Goal: Find specific page/section: Find specific page/section

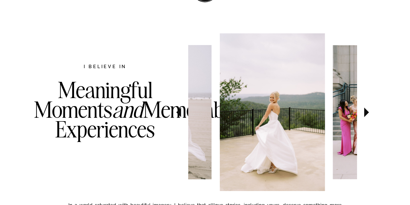
scroll to position [275, 0]
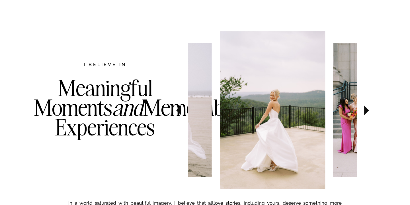
click at [365, 113] on icon at bounding box center [366, 110] width 5 height 10
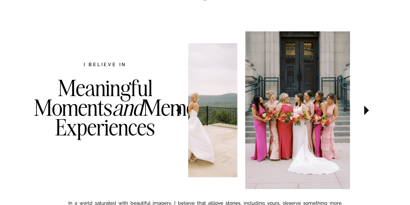
click at [365, 114] on icon at bounding box center [366, 110] width 5 height 10
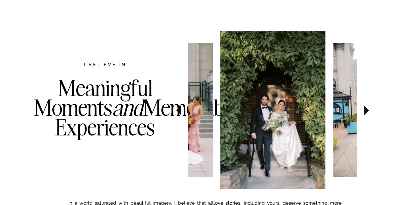
click at [365, 114] on icon at bounding box center [366, 110] width 5 height 10
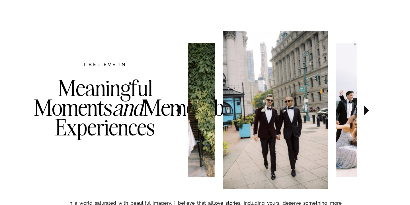
click at [365, 114] on icon at bounding box center [366, 110] width 5 height 10
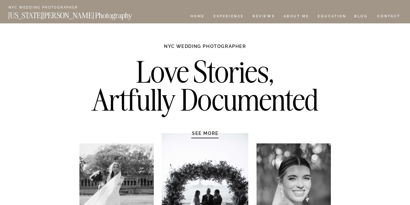
scroll to position [0, 0]
click at [221, 15] on nav "Experience" at bounding box center [228, 17] width 30 height 5
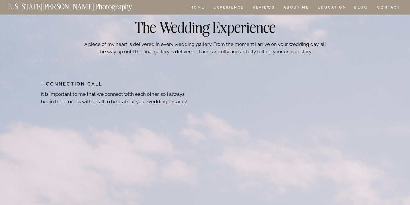
scroll to position [2284, 0]
click at [388, 9] on nav "CONTACT" at bounding box center [389, 7] width 24 height 6
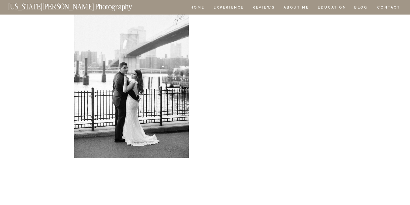
scroll to position [180, 0]
